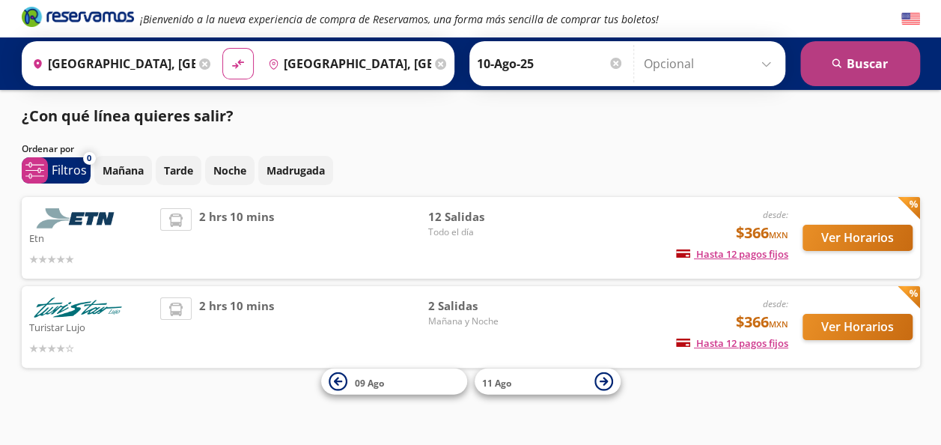
click at [880, 58] on button "search [GEOGRAPHIC_DATA]" at bounding box center [861, 63] width 120 height 45
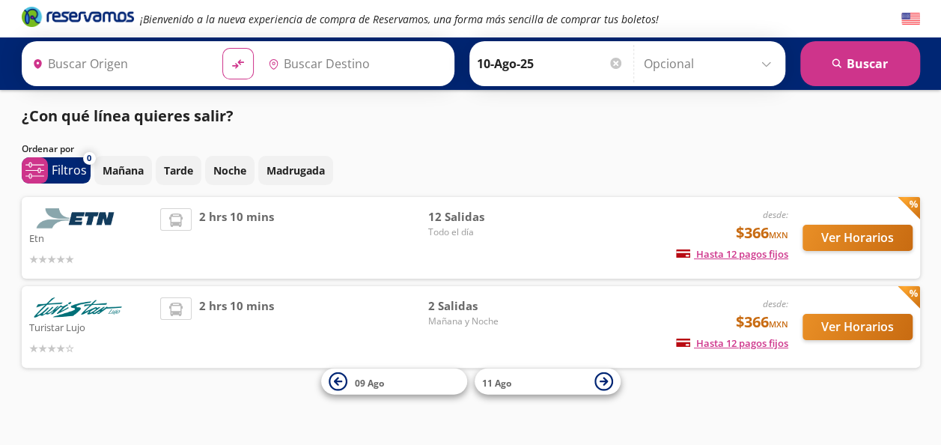
type input "[GEOGRAPHIC_DATA], [GEOGRAPHIC_DATA]"
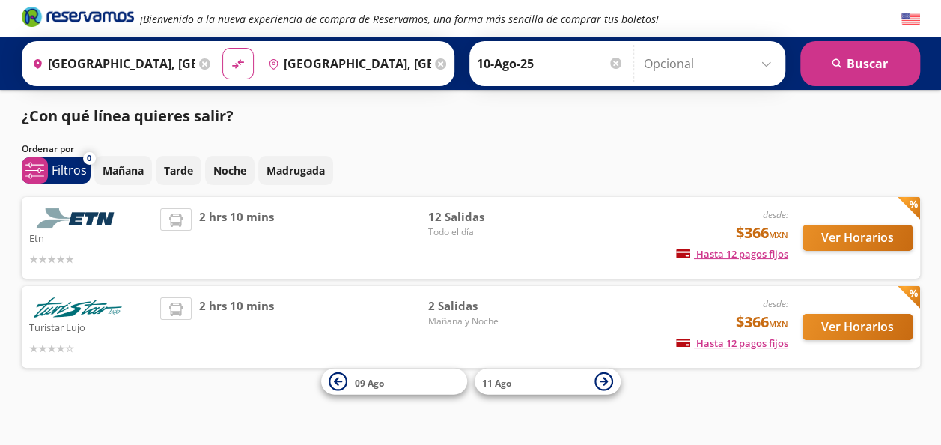
scroll to position [7, 0]
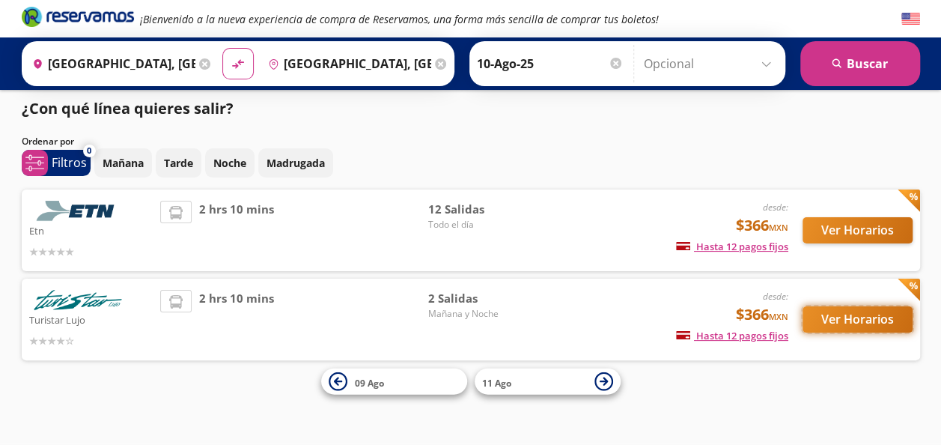
click at [860, 315] on button "Ver Horarios" at bounding box center [858, 319] width 110 height 26
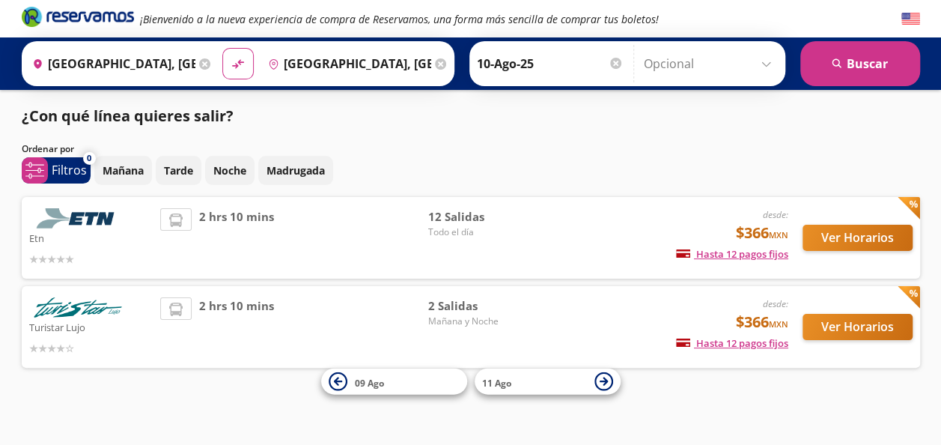
scroll to position [7, 0]
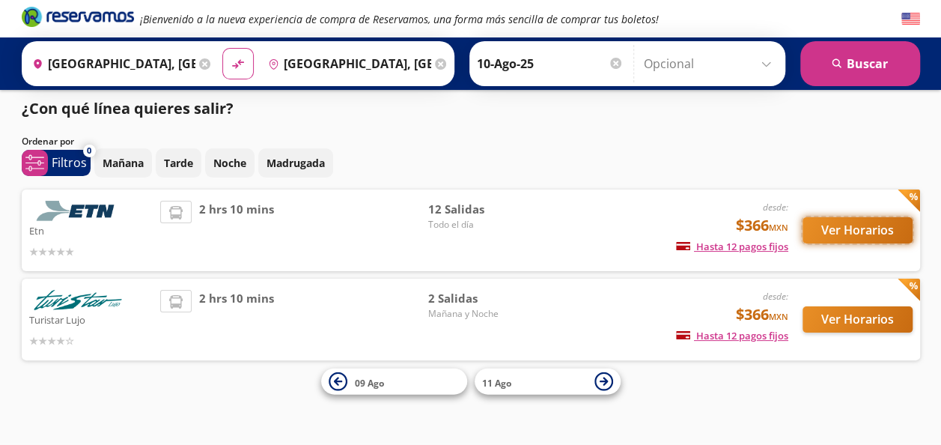
click at [860, 228] on button "Ver Horarios" at bounding box center [858, 230] width 110 height 26
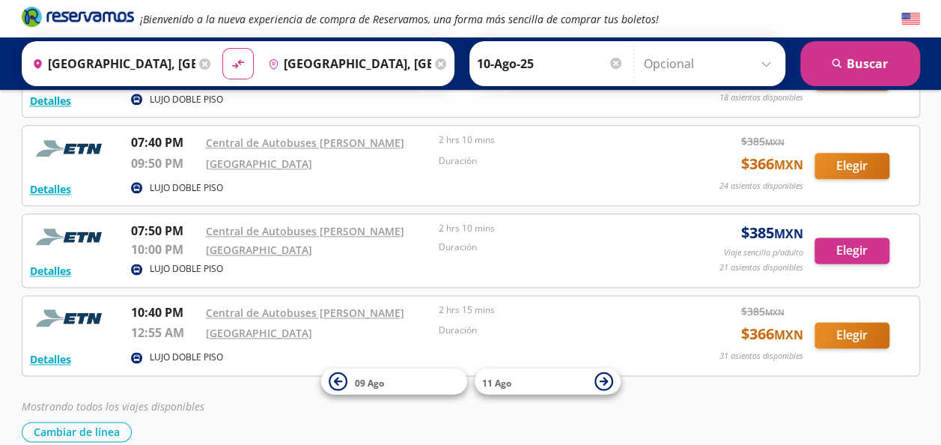
scroll to position [846, 0]
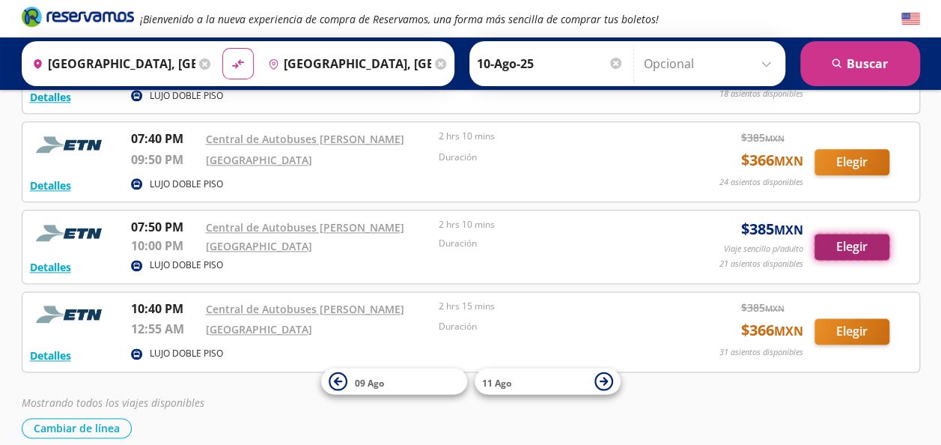
click at [858, 239] on button "Elegir" at bounding box center [852, 247] width 75 height 26
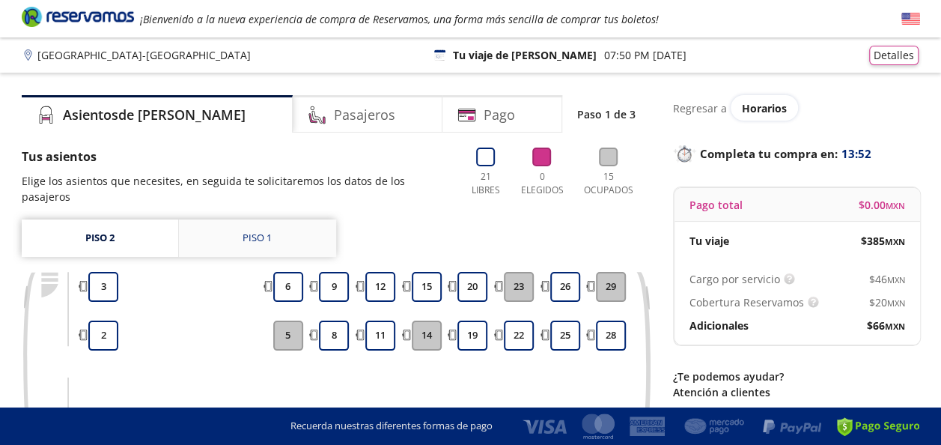
click at [249, 231] on div "Piso 1" at bounding box center [257, 238] width 29 height 15
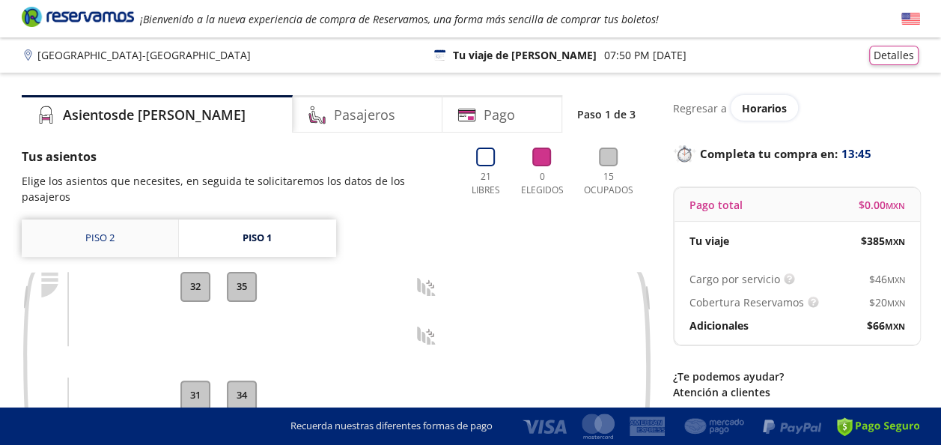
click at [82, 219] on link "Piso 2" at bounding box center [100, 237] width 157 height 37
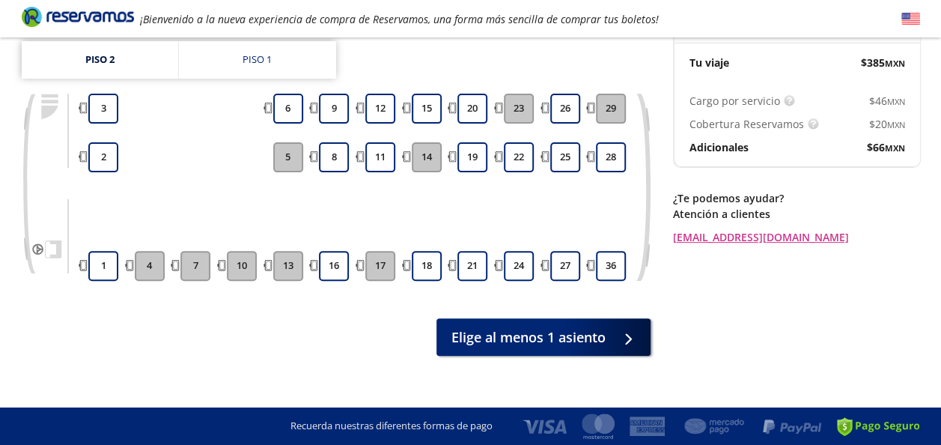
scroll to position [178, 0]
click at [424, 253] on button "18" at bounding box center [427, 266] width 30 height 30
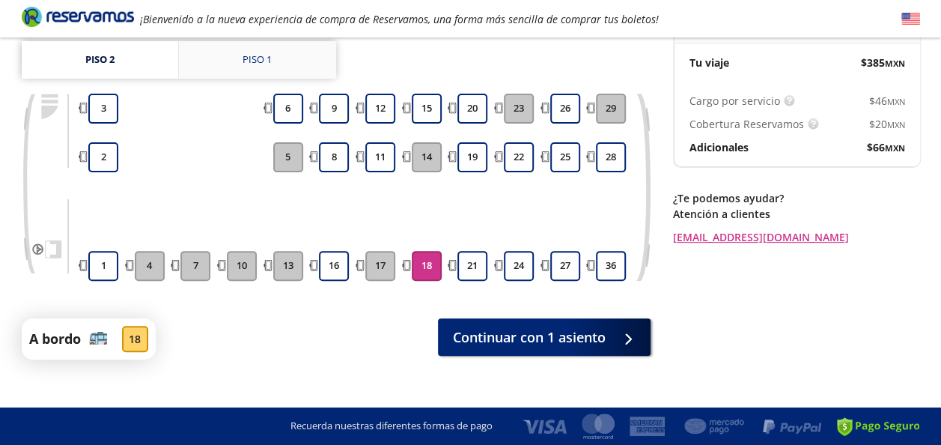
click at [265, 52] on div "Piso 1" at bounding box center [257, 59] width 29 height 15
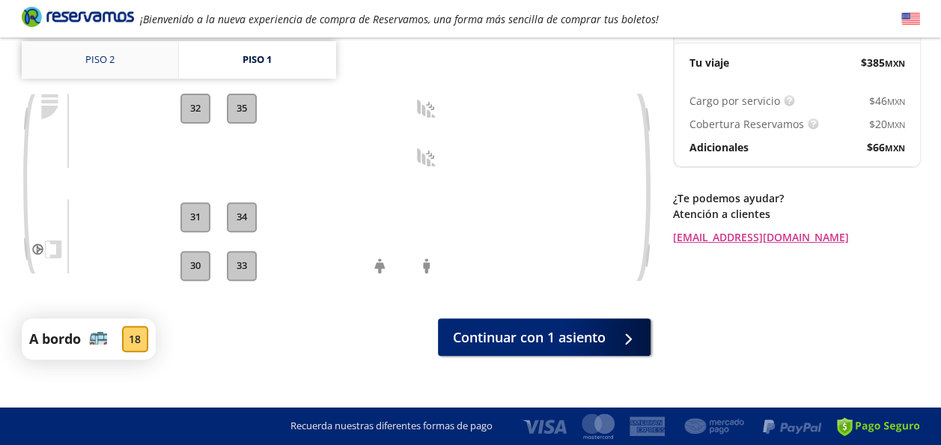
click at [122, 49] on link "Piso 2" at bounding box center [100, 59] width 157 height 37
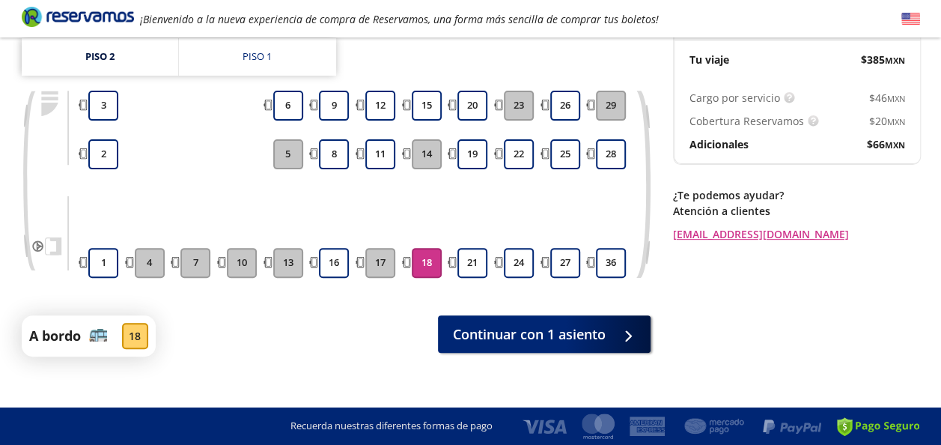
scroll to position [182, 0]
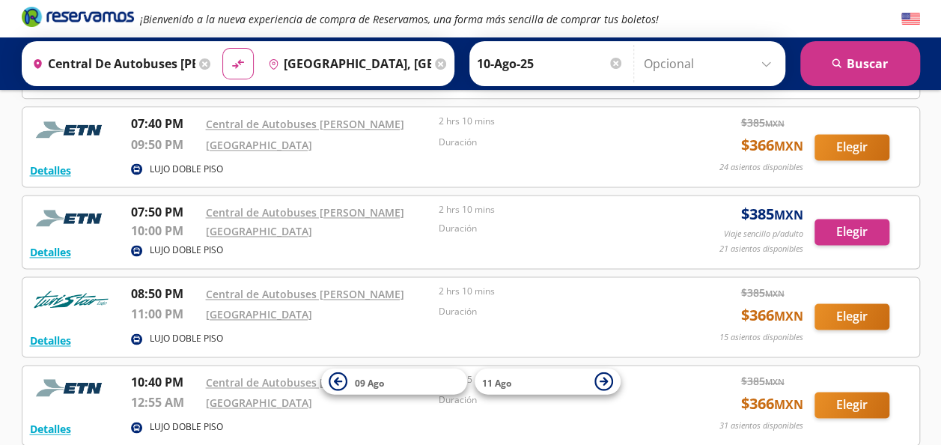
scroll to position [947, 0]
